Goal: Information Seeking & Learning: Learn about a topic

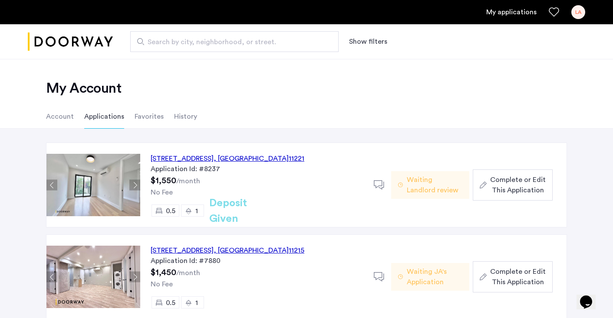
click at [263, 197] on div "No Fee" at bounding box center [257, 192] width 213 height 10
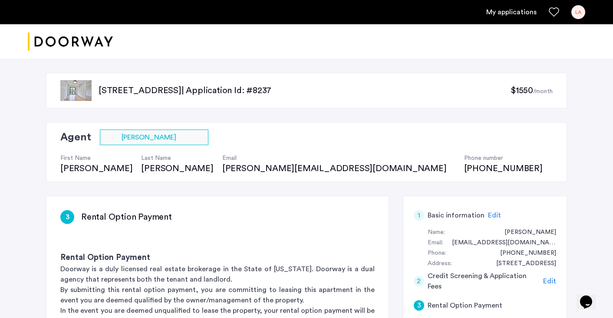
click at [277, 91] on p "[STREET_ADDRESS] | Application Id: #8237" at bounding box center [304, 91] width 412 height 12
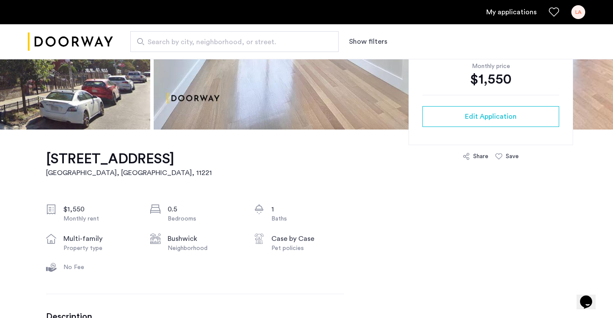
scroll to position [192, 0]
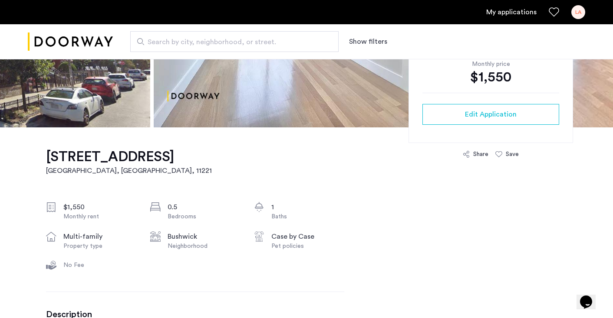
click at [76, 256] on div "$1,550 Monthly rent 0.5 Bedrooms 1 Baths multi-family Property type Bushwick Ne…" at bounding box center [195, 238] width 298 height 72
drag, startPoint x: 284, startPoint y: 236, endPoint x: 243, endPoint y: 236, distance: 41.2
click at [243, 236] on div "$1,550 Monthly rent 0.5 Bedrooms 1 Baths multi-family Property type Bushwick Ne…" at bounding box center [195, 238] width 298 height 72
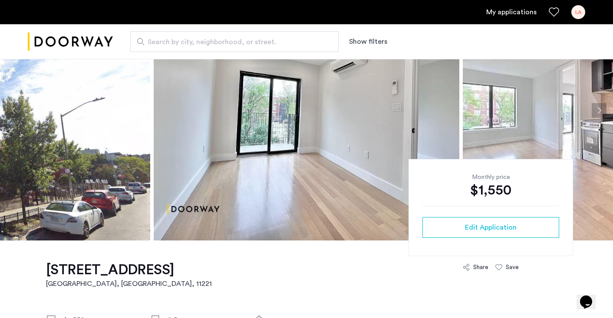
scroll to position [37, 0]
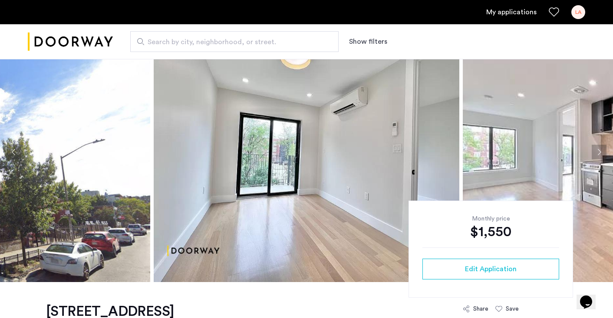
click at [596, 156] on button "Next apartment" at bounding box center [598, 152] width 15 height 15
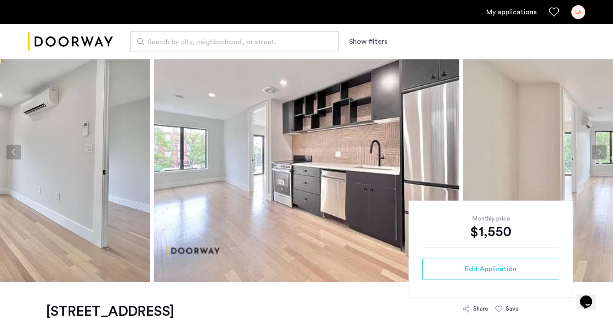
click at [596, 156] on button "Next apartment" at bounding box center [598, 152] width 15 height 15
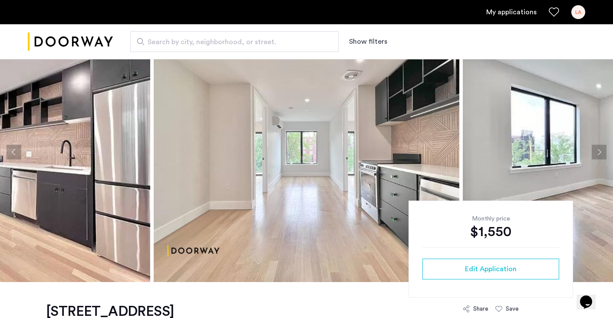
click at [596, 157] on button "Next apartment" at bounding box center [598, 152] width 15 height 15
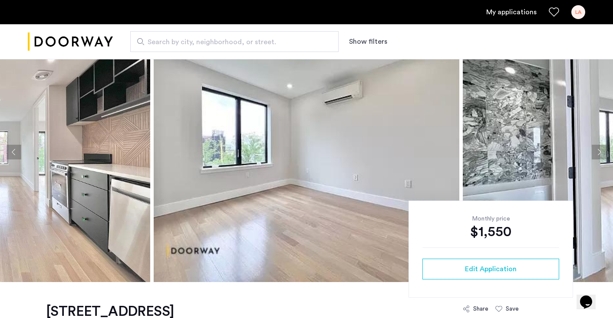
click at [596, 157] on button "Next apartment" at bounding box center [598, 152] width 15 height 15
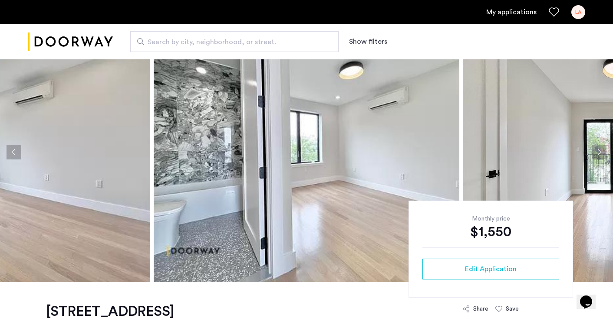
click at [596, 157] on button "Next apartment" at bounding box center [598, 152] width 15 height 15
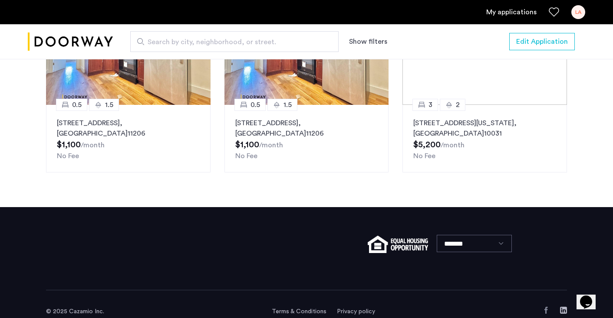
scroll to position [995, 0]
